Goal: Task Accomplishment & Management: Use online tool/utility

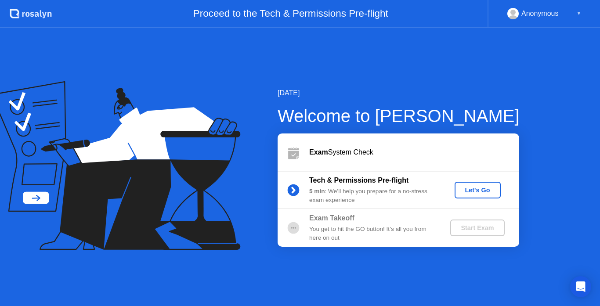
click at [486, 191] on div "Let's Go" at bounding box center [477, 190] width 39 height 7
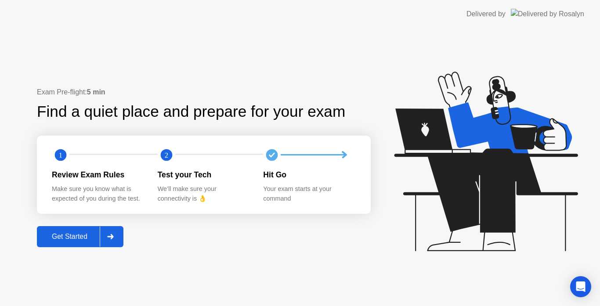
click at [72, 238] on div "Get Started" at bounding box center [70, 237] width 60 height 8
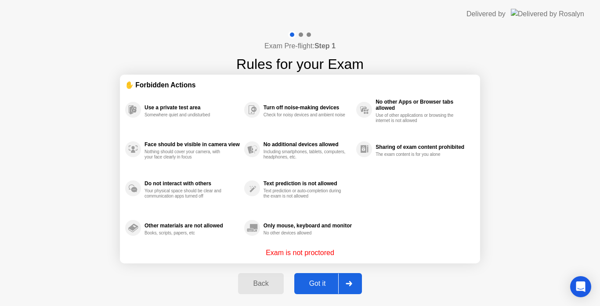
click at [323, 281] on div "Got it" at bounding box center [317, 284] width 41 height 8
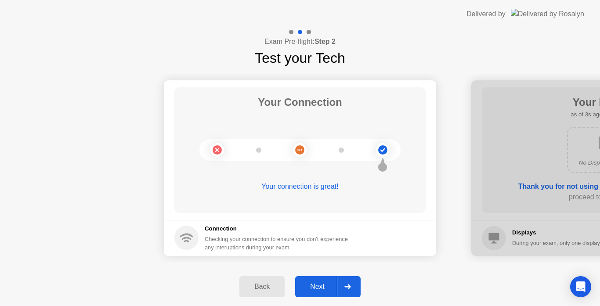
click at [315, 281] on button "Next" at bounding box center [327, 286] width 65 height 21
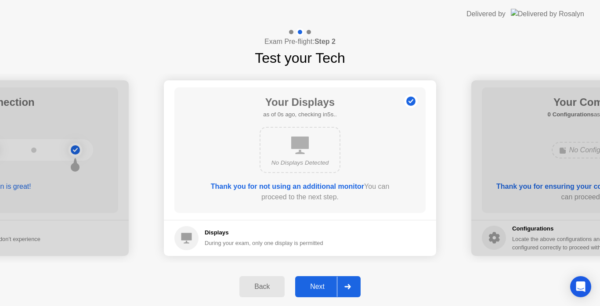
click at [315, 281] on button "Next" at bounding box center [327, 286] width 65 height 21
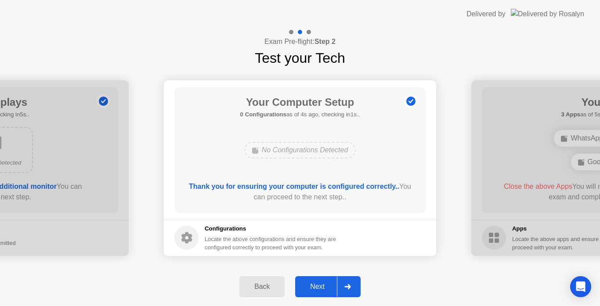
click at [315, 281] on button "Next" at bounding box center [327, 286] width 65 height 21
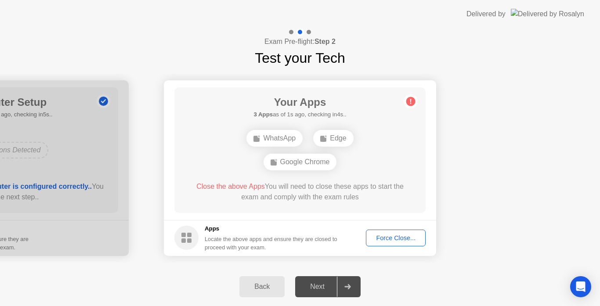
click at [392, 232] on button "Force Close..." at bounding box center [396, 238] width 60 height 17
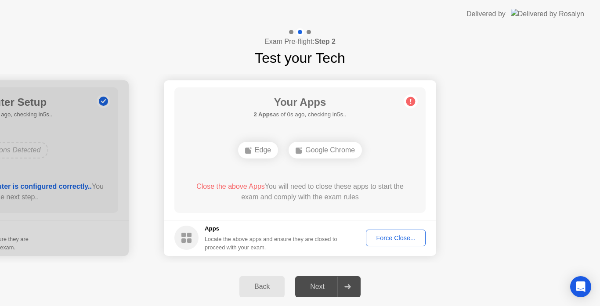
click at [379, 241] on div "Force Close..." at bounding box center [396, 237] width 54 height 7
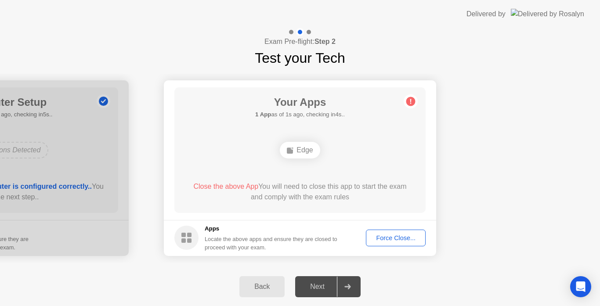
click at [381, 241] on div "Force Close..." at bounding box center [396, 237] width 54 height 7
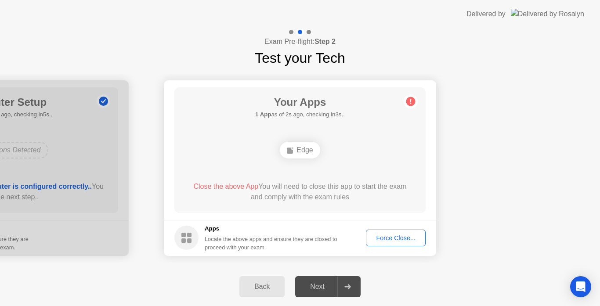
click at [390, 239] on div "Force Close..." at bounding box center [396, 237] width 54 height 7
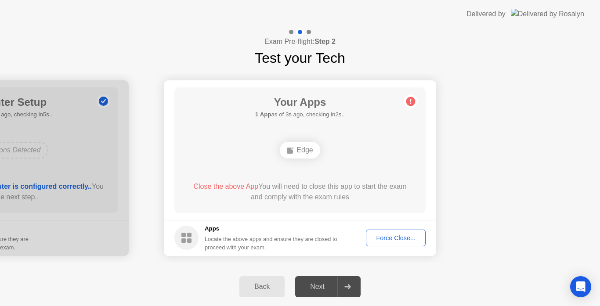
click at [398, 231] on button "Force Close..." at bounding box center [396, 238] width 60 height 17
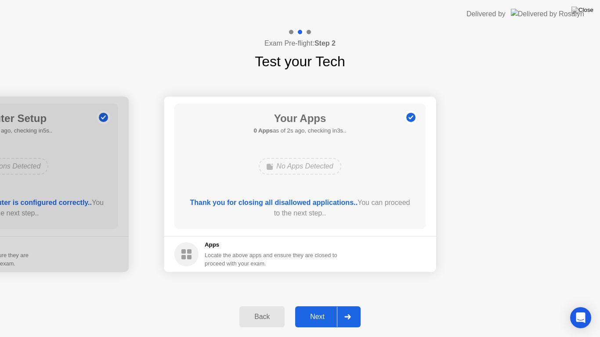
click at [324, 306] on div "Next" at bounding box center [317, 317] width 39 height 8
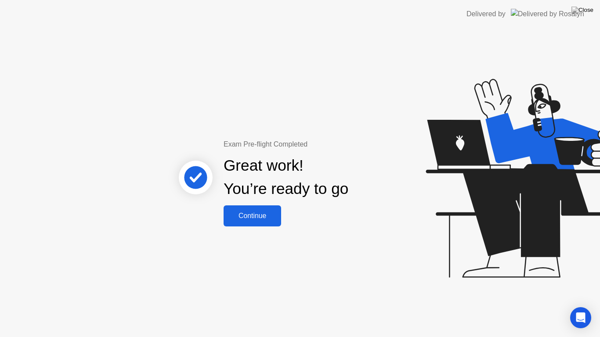
click at [255, 220] on div "Continue" at bounding box center [252, 216] width 52 height 8
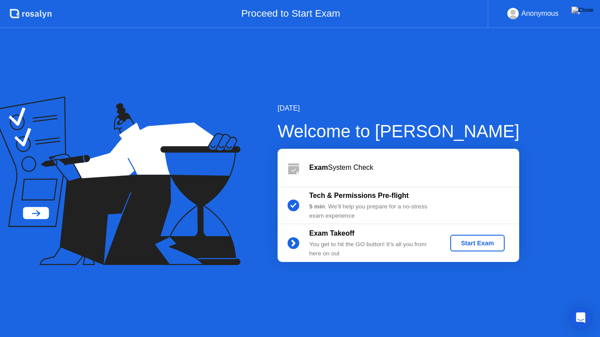
click at [461, 242] on div "Start Exam" at bounding box center [477, 243] width 47 height 7
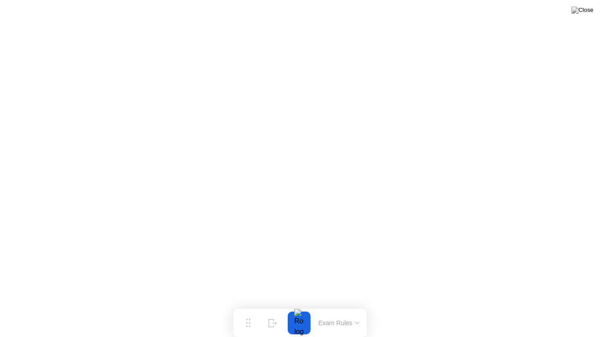
click at [349, 306] on button "Exam Rules" at bounding box center [339, 323] width 47 height 8
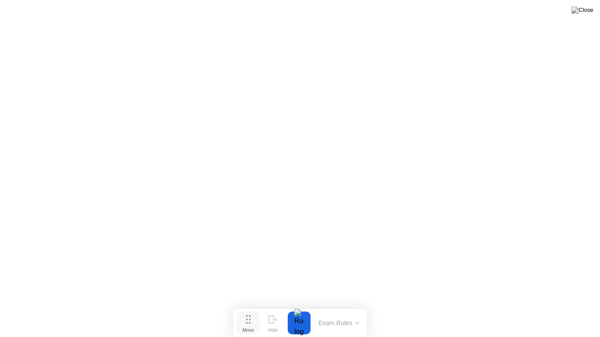
click at [252, 306] on button "Move" at bounding box center [248, 323] width 23 height 23
click at [302, 306] on div at bounding box center [299, 323] width 18 height 23
click at [335, 306] on button "Exam Rules" at bounding box center [339, 323] width 47 height 8
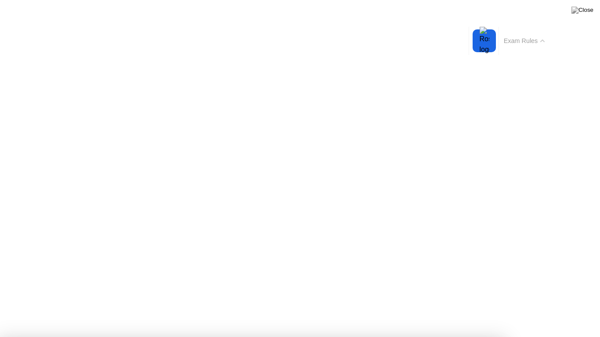
drag, startPoint x: 484, startPoint y: 95, endPoint x: 445, endPoint y: 127, distance: 50.9
drag, startPoint x: 394, startPoint y: 41, endPoint x: 238, endPoint y: 76, distance: 160.0
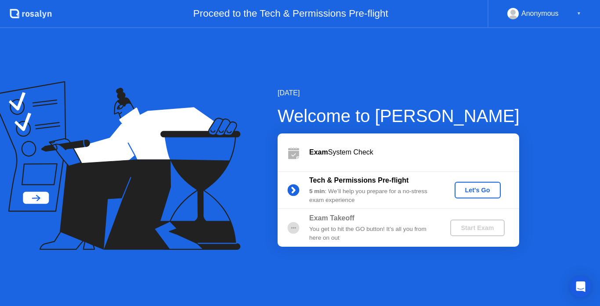
click at [472, 193] on div "Let's Go" at bounding box center [477, 190] width 39 height 7
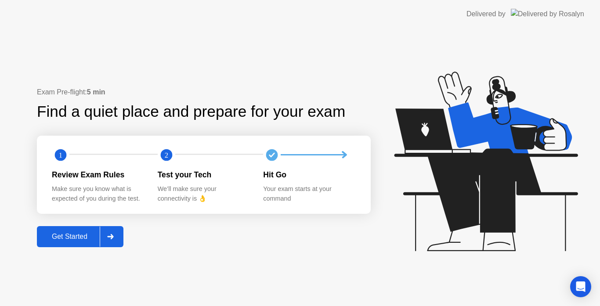
click at [70, 240] on div "Get Started" at bounding box center [70, 237] width 60 height 8
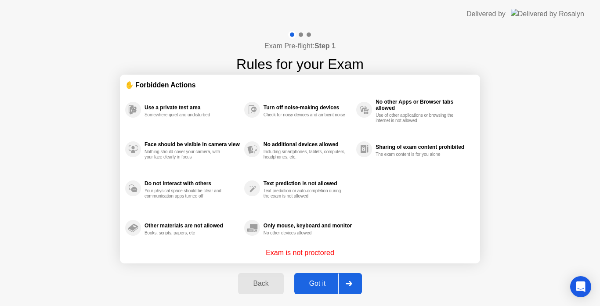
click at [320, 287] on div "Got it" at bounding box center [317, 284] width 41 height 8
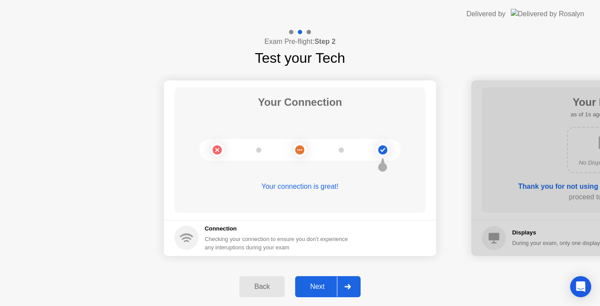
click at [309, 290] on div "Next" at bounding box center [317, 287] width 39 height 8
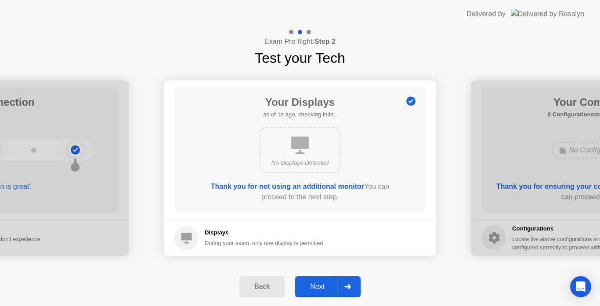
click at [309, 290] on div "Next" at bounding box center [317, 287] width 39 height 8
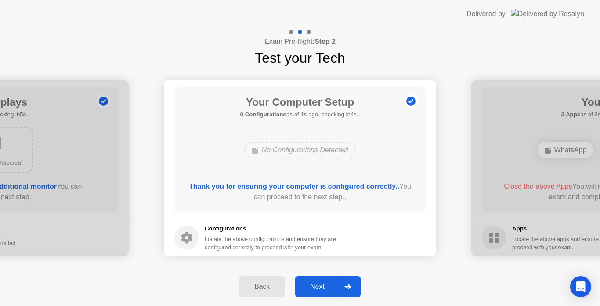
click at [309, 290] on div "Next" at bounding box center [317, 287] width 39 height 8
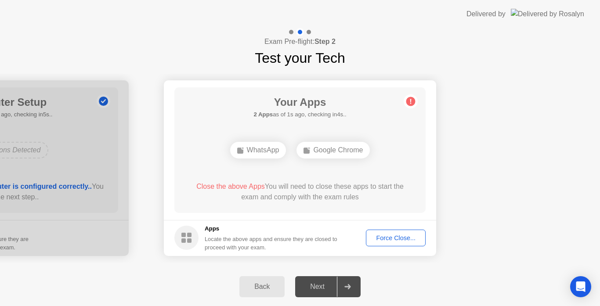
click at [429, 151] on main "Your Apps 2 Apps as of 1s ago, checking in4s.. WhatsApp Google Chrome Close the…" at bounding box center [300, 150] width 272 height 140
click at [340, 150] on div "Google Chrome" at bounding box center [332, 150] width 73 height 17
click at [382, 239] on div "Force Close..." at bounding box center [396, 237] width 54 height 7
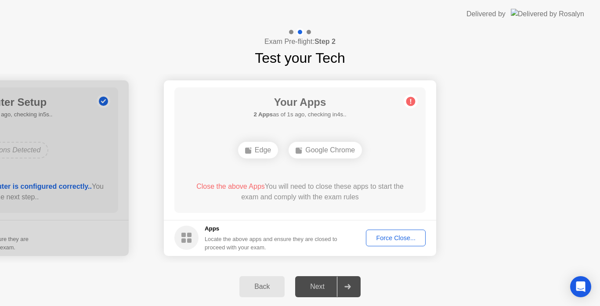
click at [384, 238] on div "Force Close..." at bounding box center [396, 237] width 54 height 7
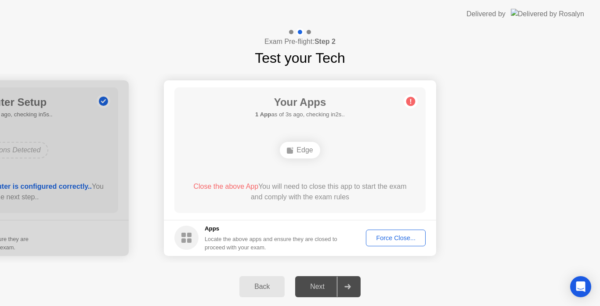
click at [405, 235] on div "Force Close..." at bounding box center [396, 237] width 54 height 7
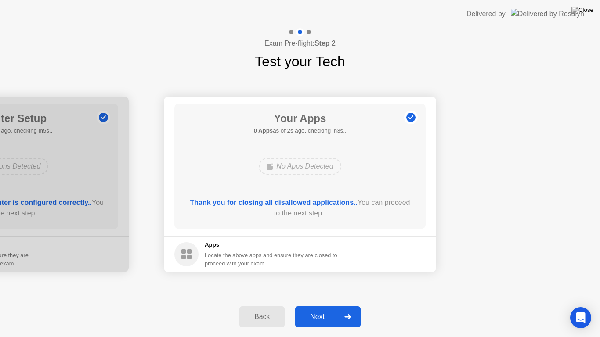
click at [320, 306] on button "Next" at bounding box center [327, 317] width 65 height 21
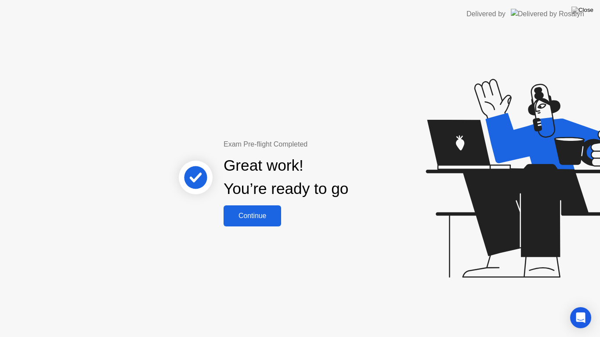
click at [255, 218] on div "Continue" at bounding box center [252, 216] width 52 height 8
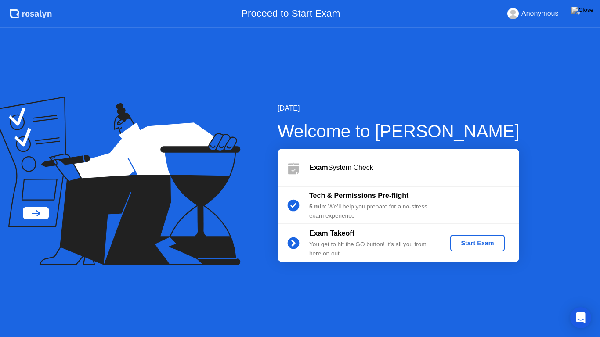
click at [478, 240] on div "Start Exam" at bounding box center [477, 243] width 47 height 7
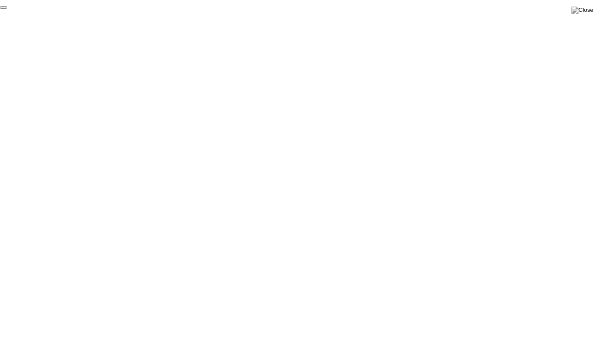
click div "End Proctoring Session"
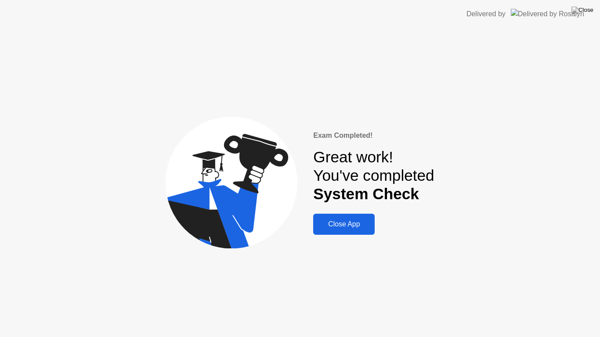
click at [332, 228] on div "Close App" at bounding box center [344, 224] width 56 height 8
